Goal: Navigation & Orientation: Find specific page/section

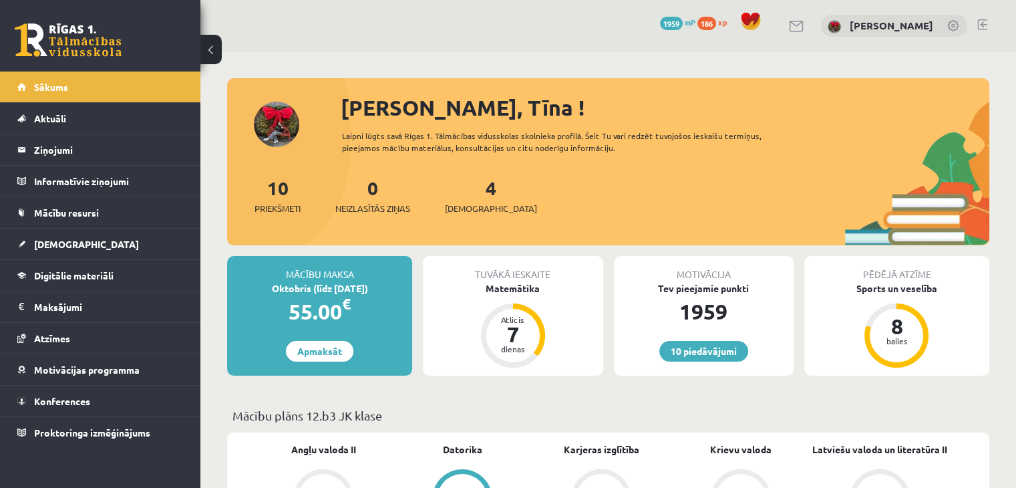
click at [699, 223] on div "10 Priekšmeti 0 Neizlasītās ziņas 4 [DEMOGRAPHIC_DATA]" at bounding box center [608, 209] width 762 height 71
